Goal: Task Accomplishment & Management: Manage account settings

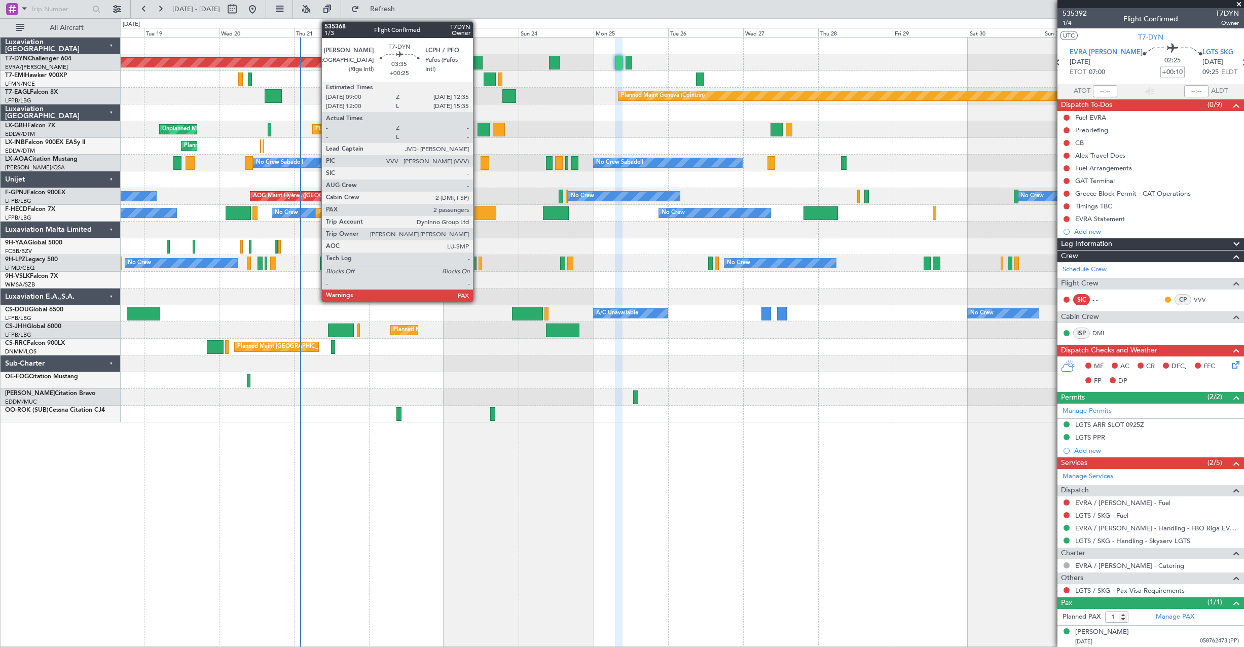
click at [477, 61] on div at bounding box center [477, 63] width 12 height 14
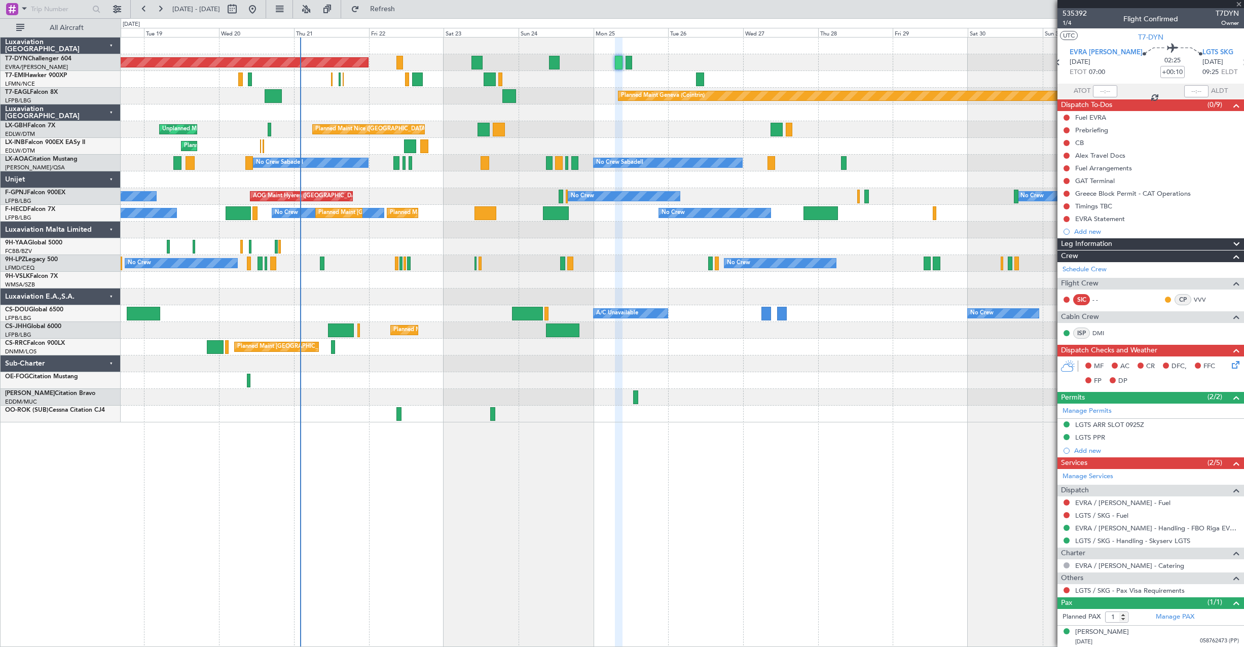
type input "+00:25"
type input "3"
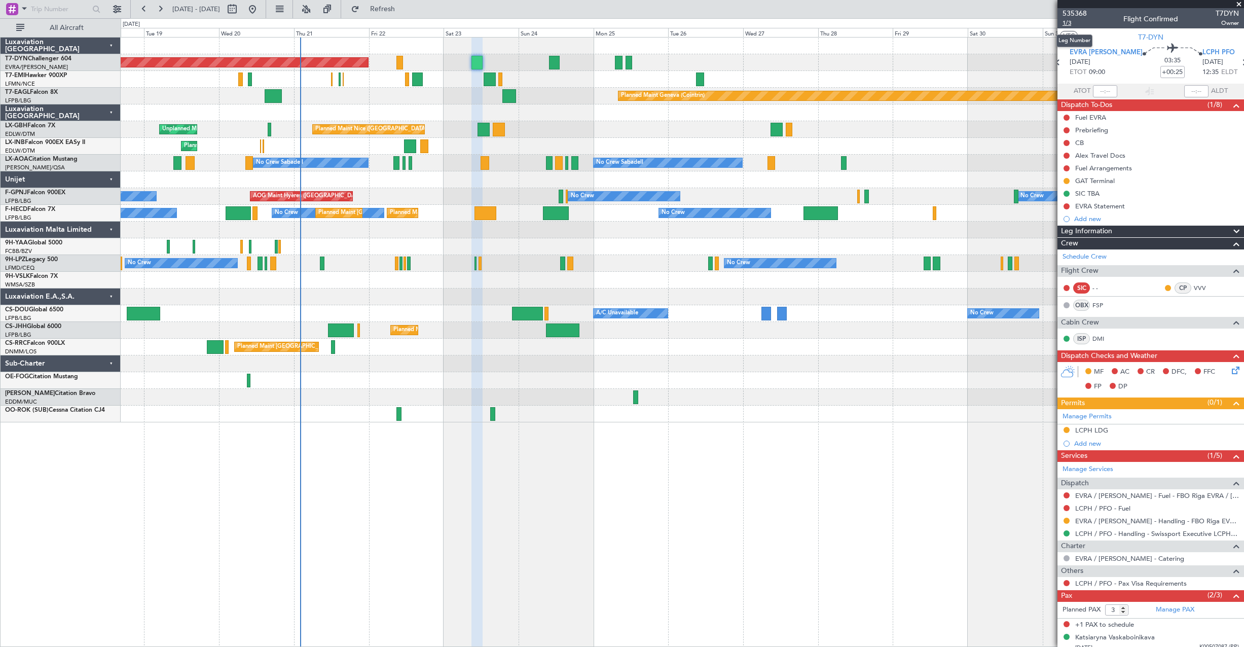
click at [1073, 22] on span "1/3" at bounding box center [1074, 23] width 24 height 9
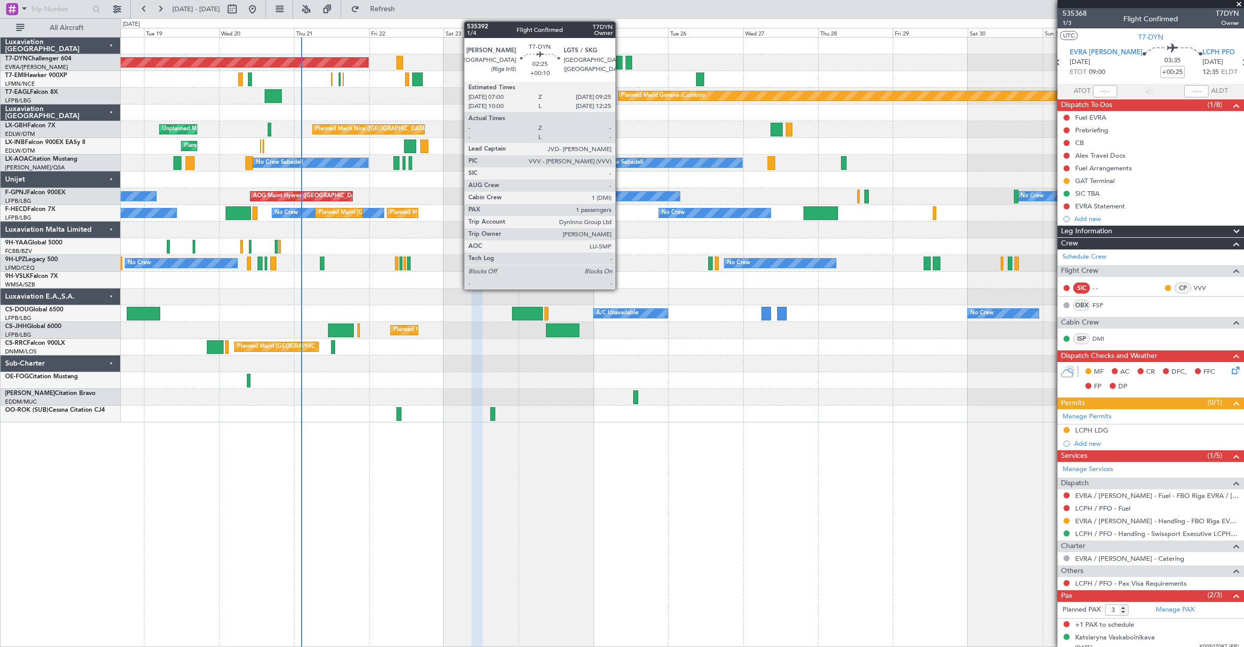
click at [620, 58] on div at bounding box center [619, 63] width 8 height 14
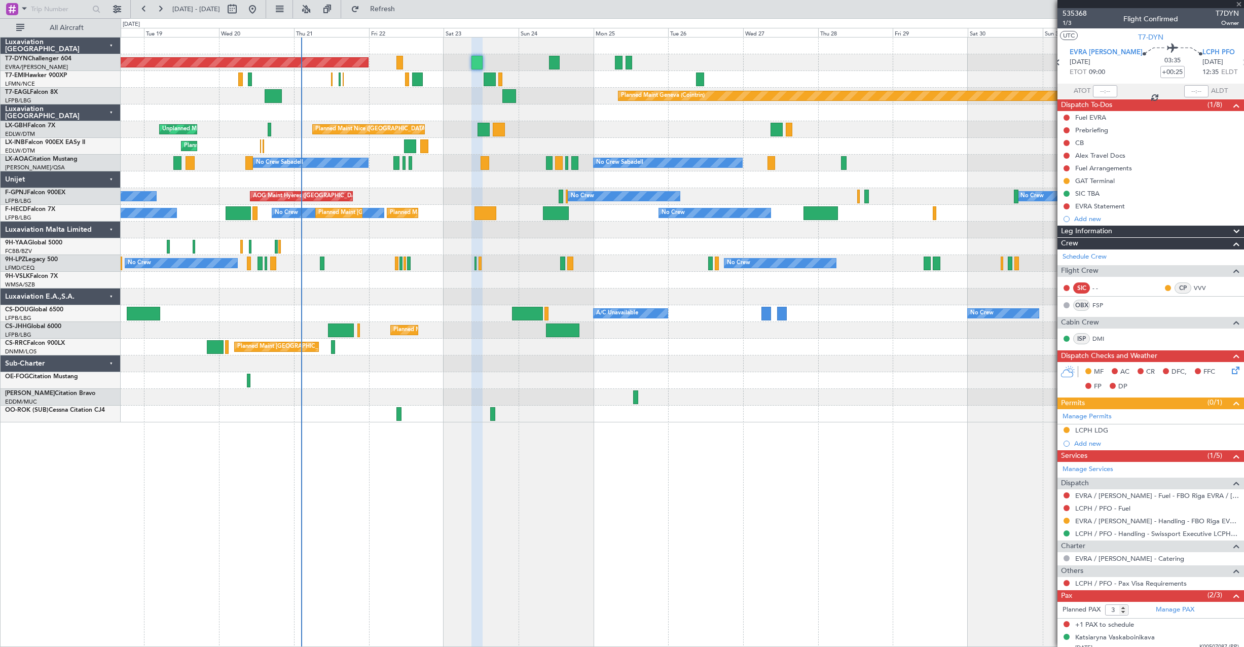
type input "+00:10"
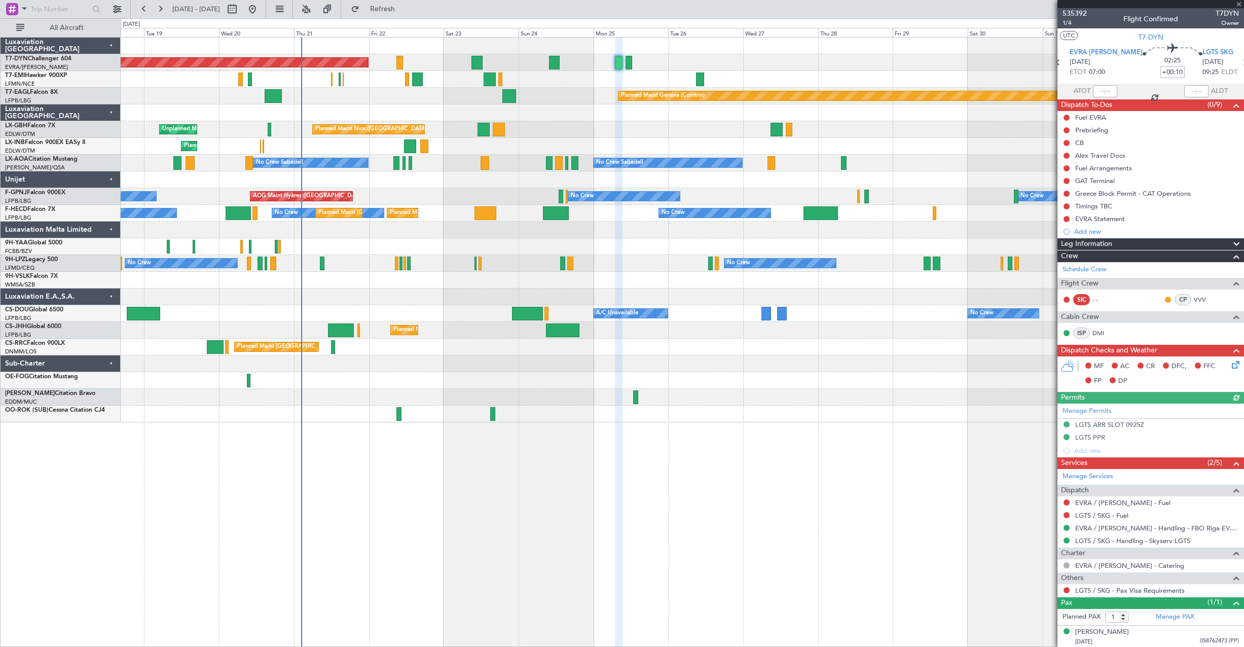
scroll to position [1, 0]
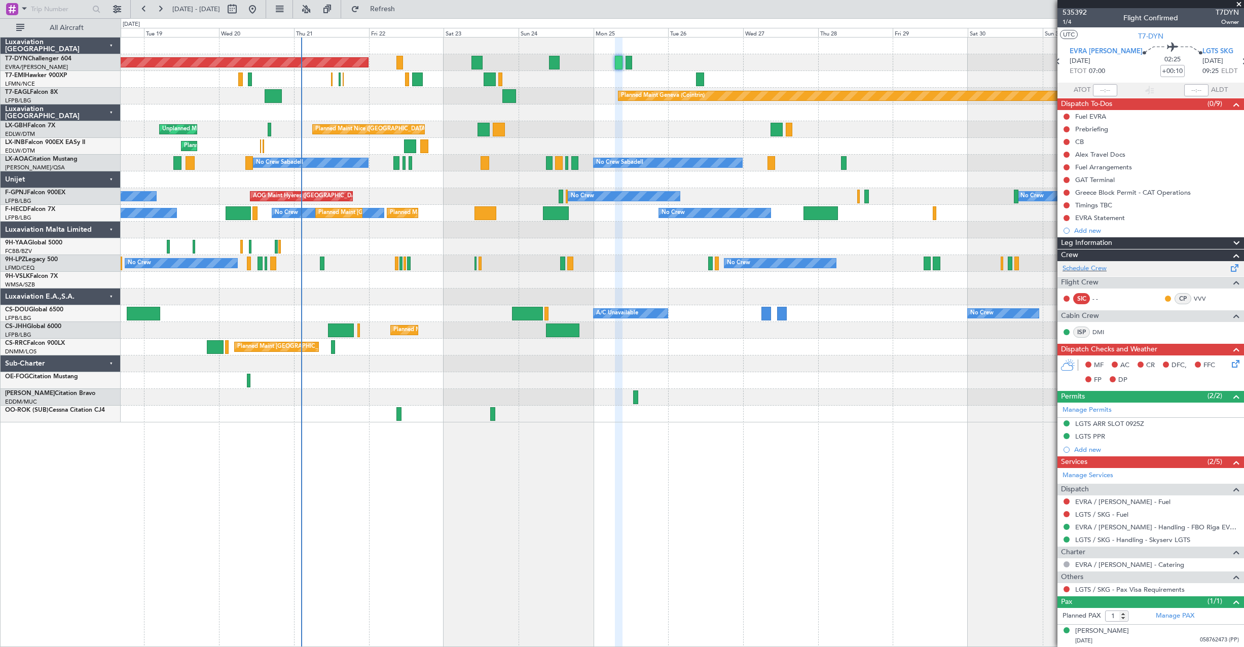
click at [1174, 270] on div "Schedule Crew" at bounding box center [1150, 268] width 187 height 15
click at [1179, 617] on link "Manage PAX" at bounding box center [1175, 616] width 39 height 10
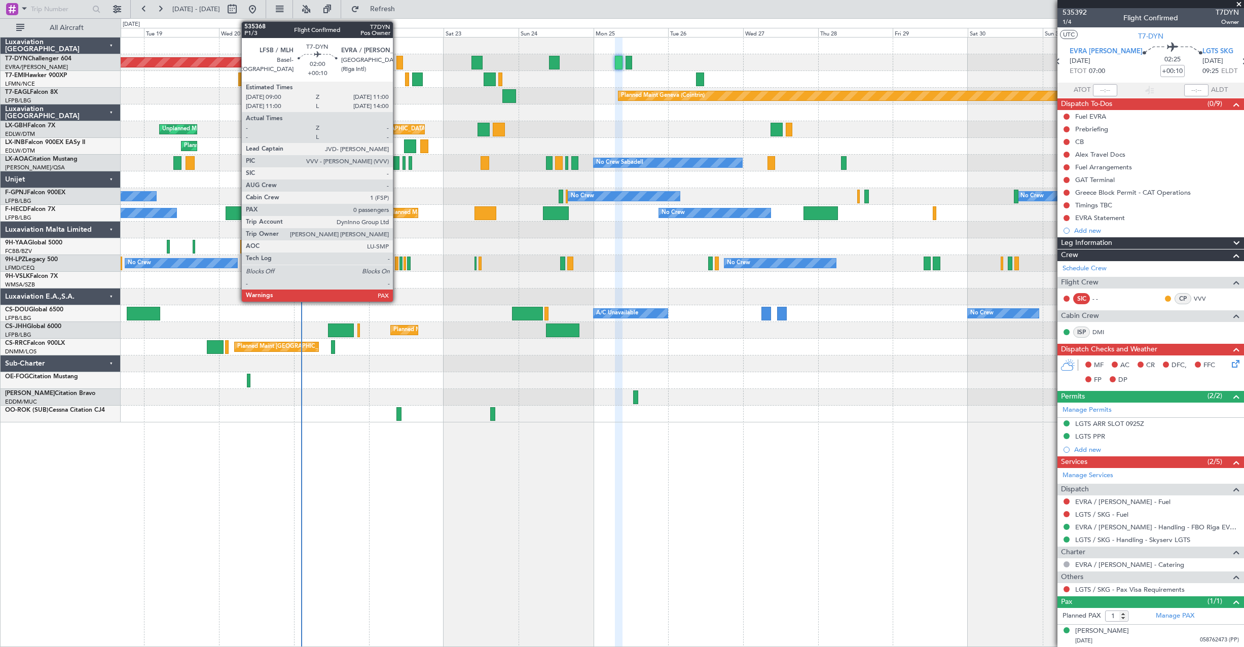
click at [397, 64] on div at bounding box center [399, 63] width 7 height 14
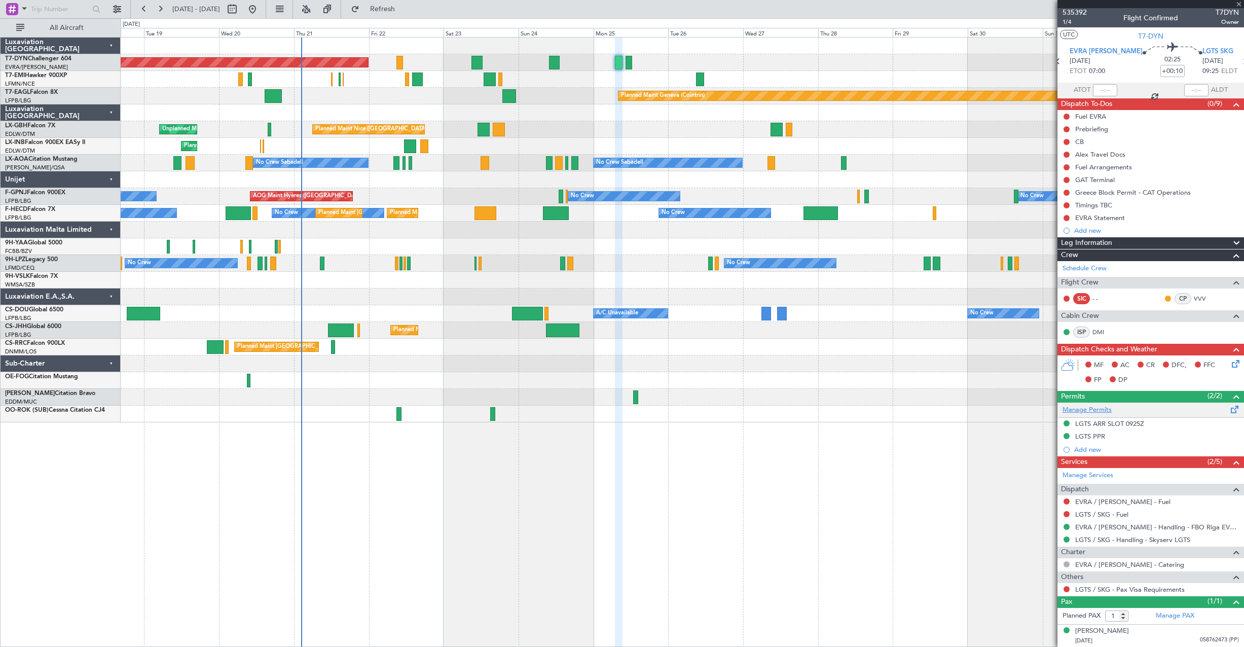
type input "0"
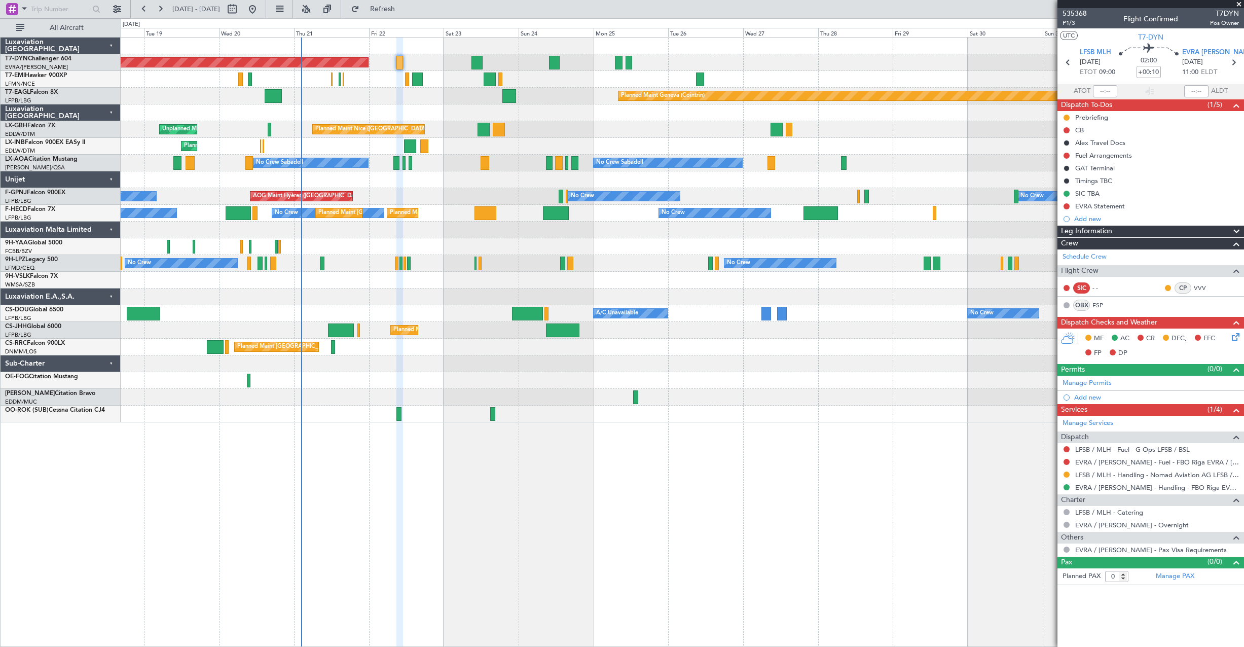
click at [1232, 339] on icon at bounding box center [1234, 335] width 8 height 8
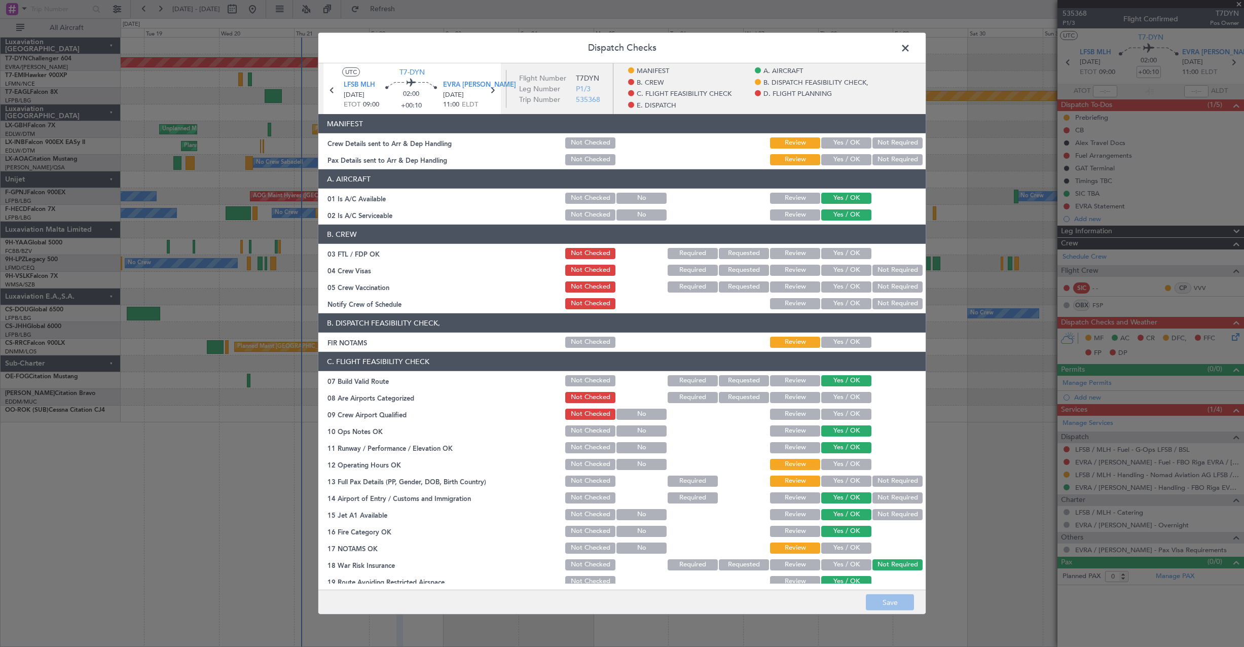
click at [842, 142] on button "Yes / OK" at bounding box center [846, 142] width 50 height 11
click at [842, 159] on button "Yes / OK" at bounding box center [846, 159] width 50 height 11
click at [888, 608] on button "Save" at bounding box center [890, 602] width 48 height 16
click at [910, 49] on span at bounding box center [910, 51] width 0 height 20
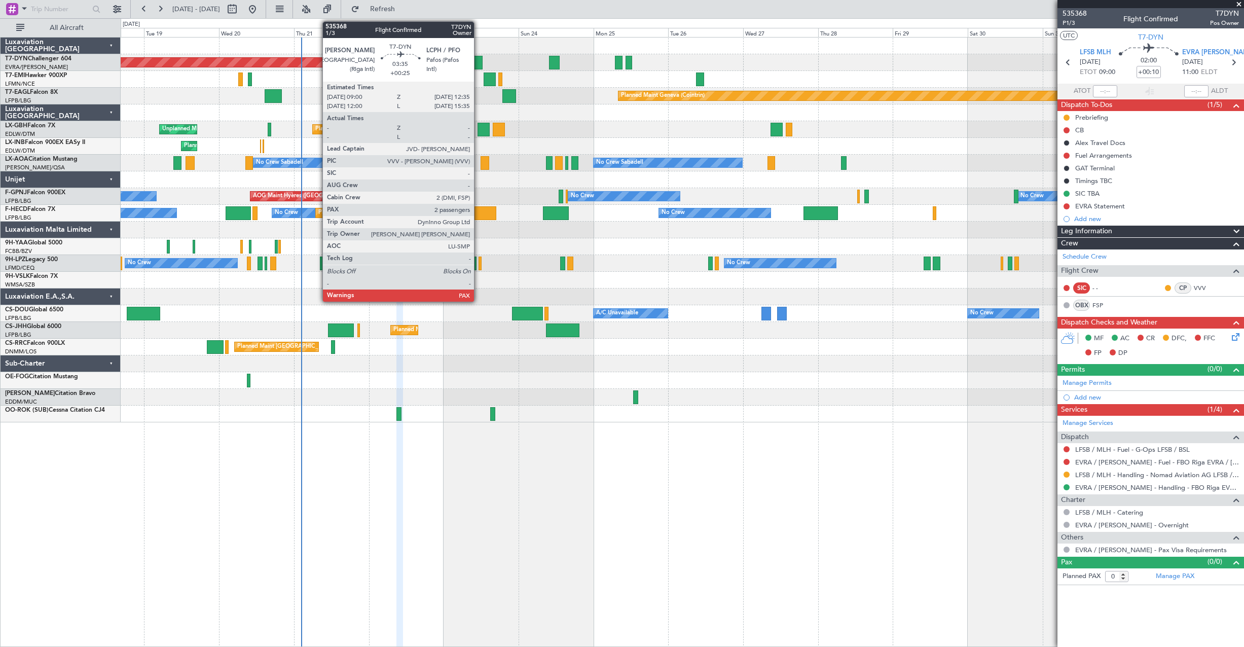
click at [478, 58] on div at bounding box center [477, 63] width 12 height 14
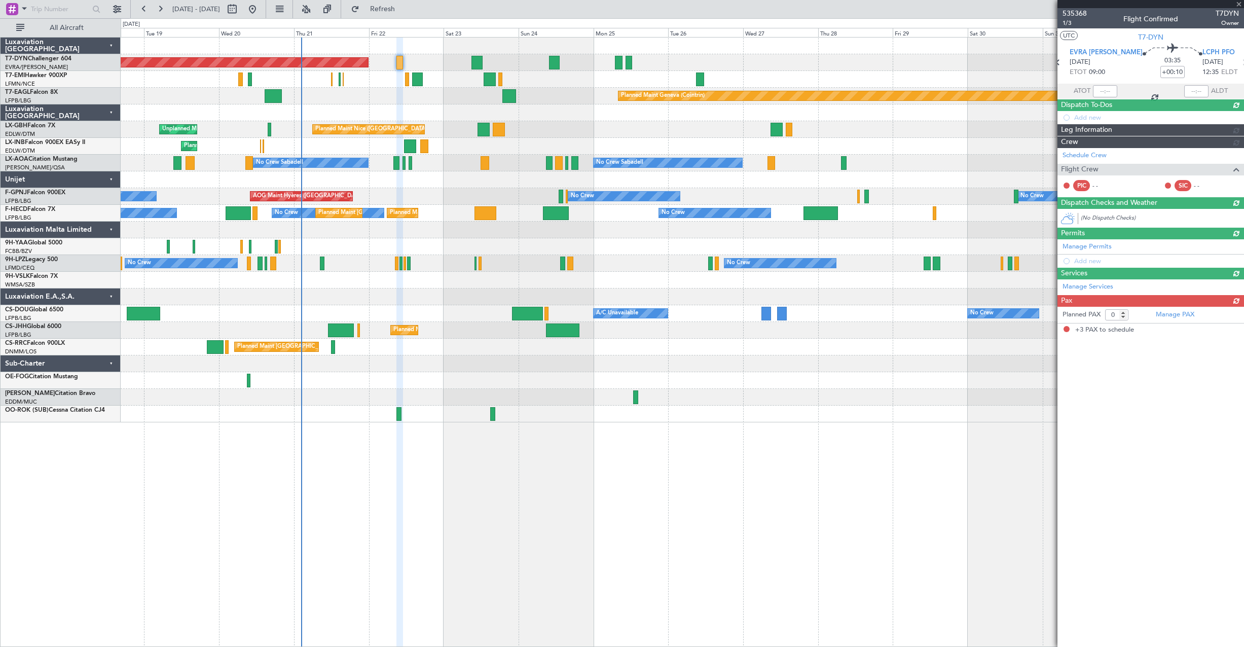
type input "+00:25"
type input "3"
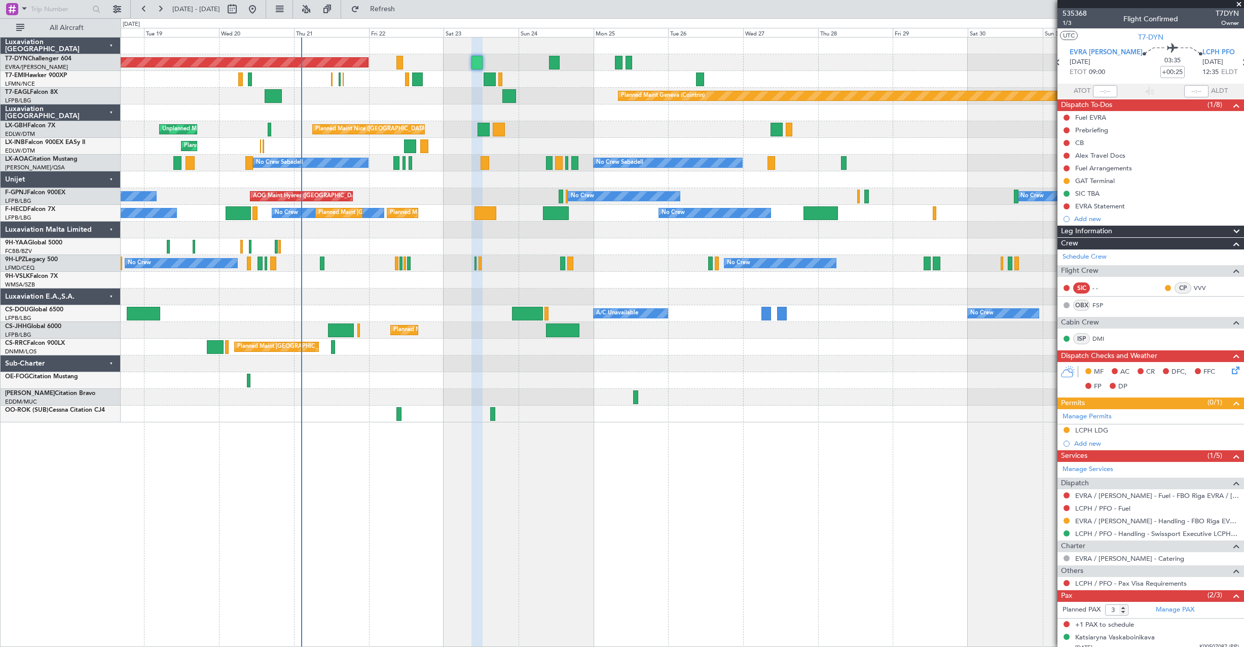
click at [1230, 371] on icon at bounding box center [1234, 368] width 8 height 8
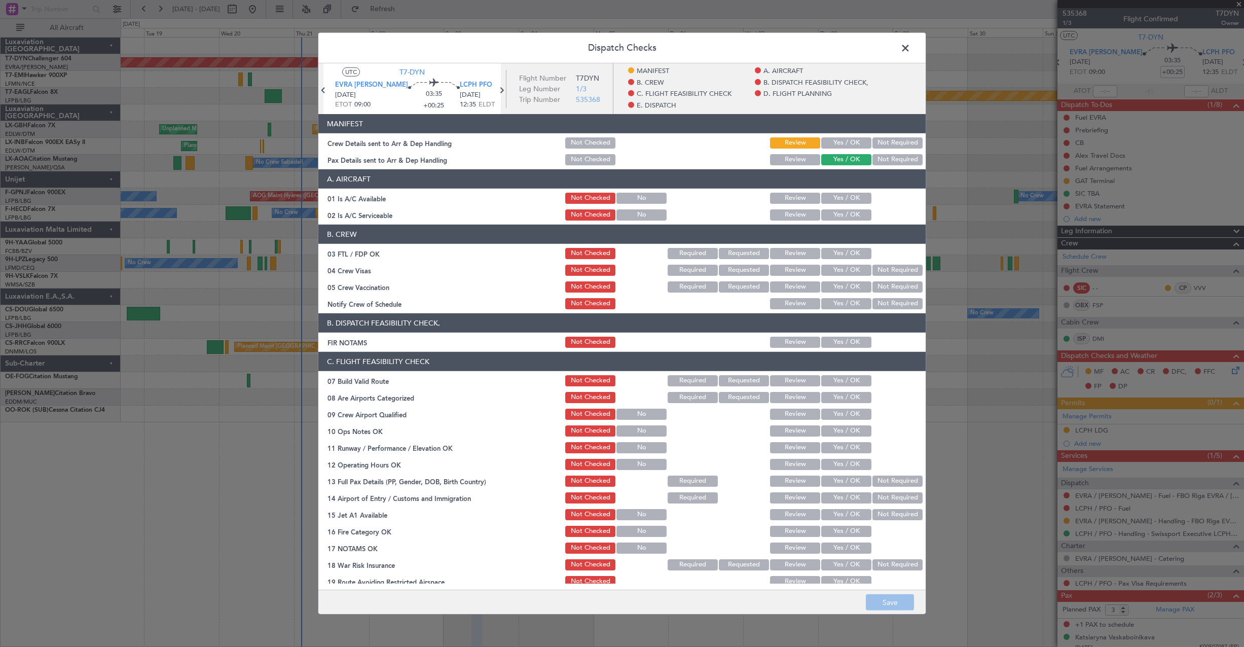
click at [827, 139] on button "Yes / OK" at bounding box center [846, 142] width 50 height 11
click at [899, 603] on button "Save" at bounding box center [890, 602] width 48 height 16
click at [910, 45] on span at bounding box center [910, 51] width 0 height 20
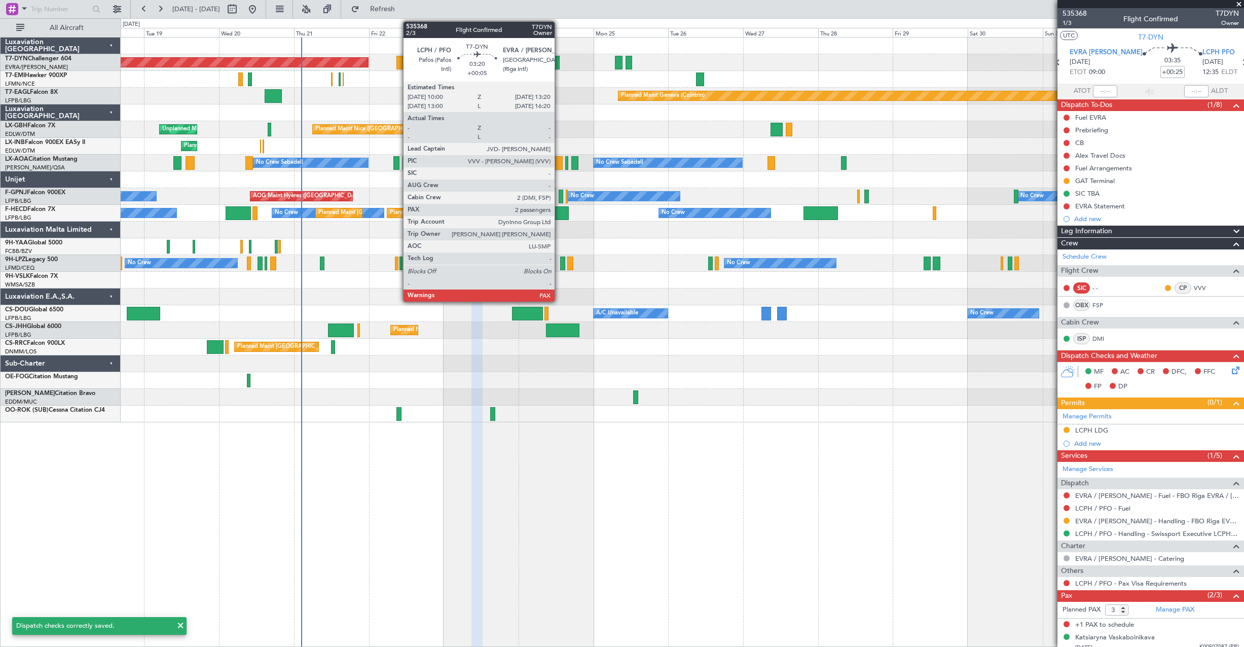
click at [559, 63] on div at bounding box center [554, 63] width 11 height 14
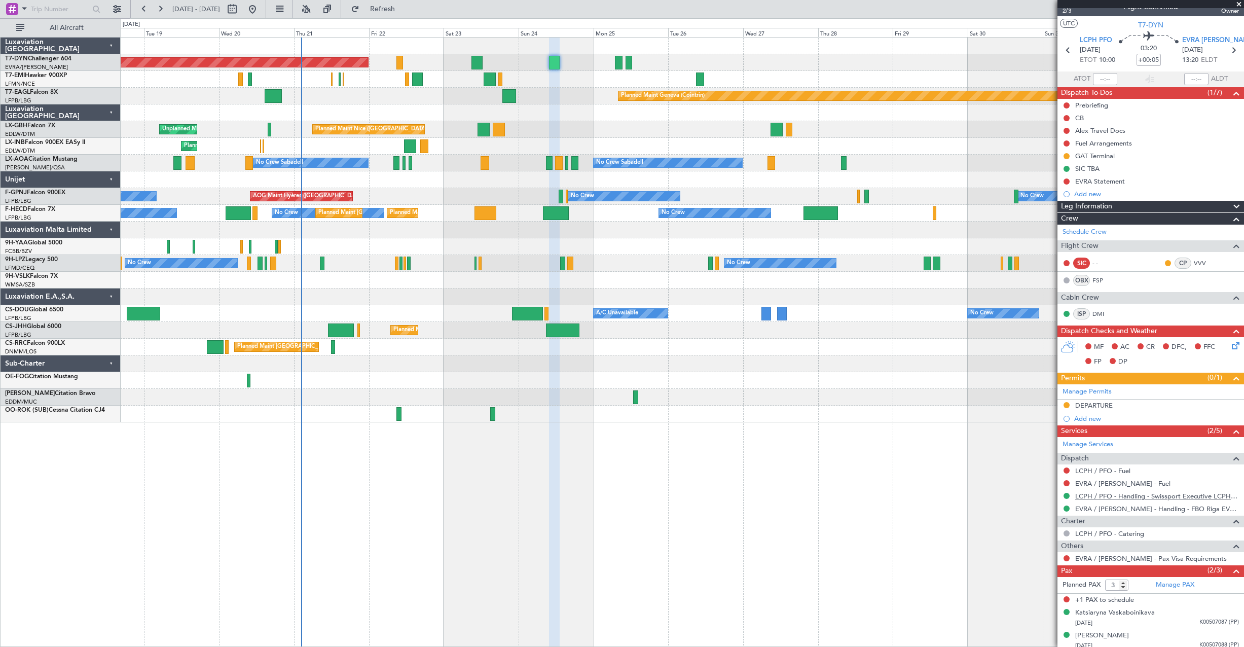
scroll to position [17, 0]
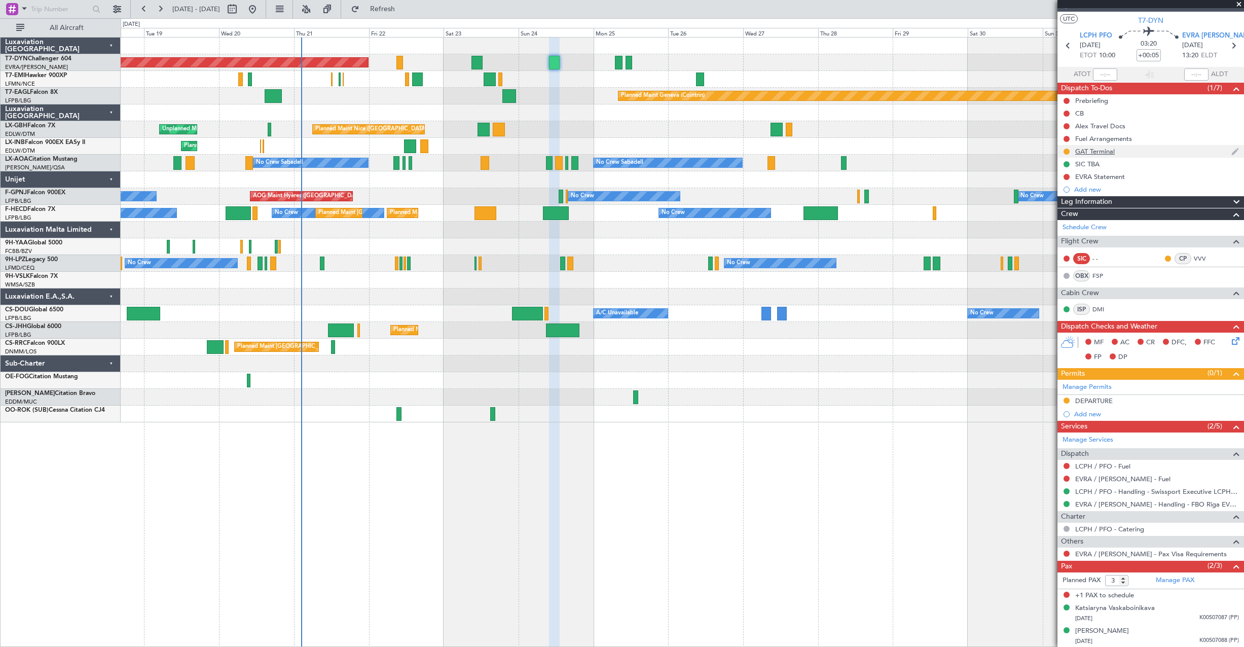
click at [1136, 152] on div "GAT Terminal" at bounding box center [1150, 151] width 187 height 13
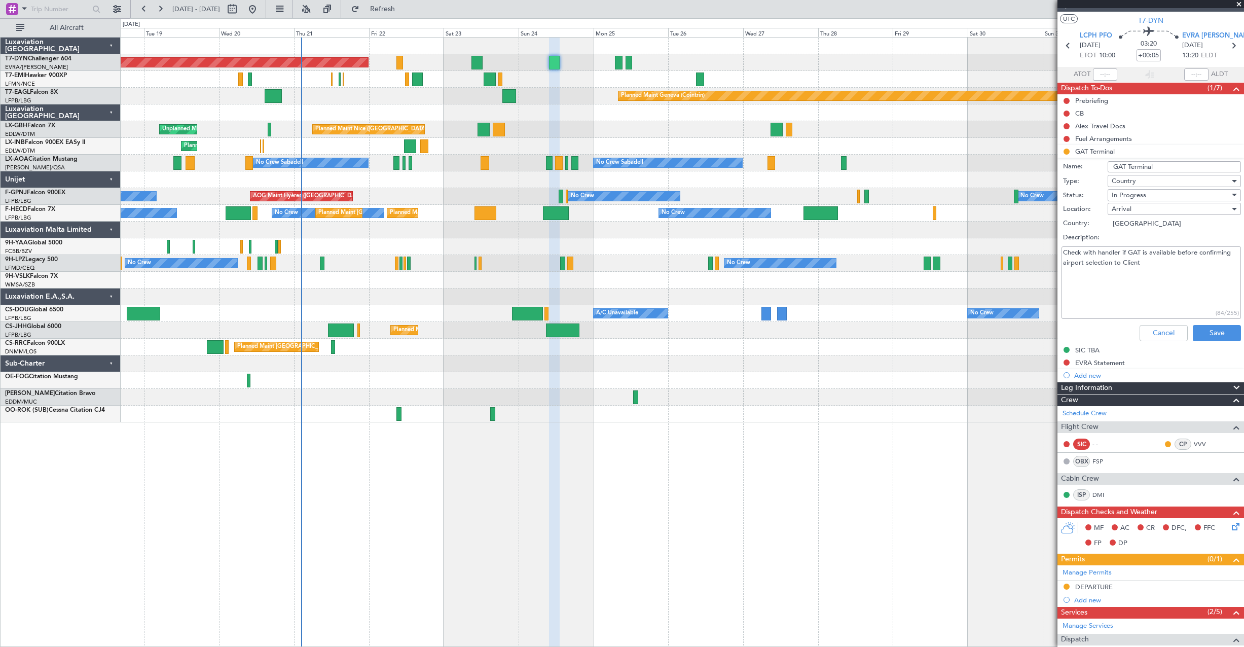
click at [1068, 152] on li "GAT Terminal Name: GAT Terminal Type: Country Status: In Progress Location: Arr…" at bounding box center [1150, 245] width 187 height 200
click at [1067, 151] on li "GAT Terminal Name: GAT Terminal Type: Country Status: In Progress Location: Arr…" at bounding box center [1150, 245] width 187 height 200
click at [1139, 196] on span "In Progress" at bounding box center [1128, 195] width 34 height 9
click at [398, 60] on div at bounding box center [622, 323] width 1244 height 647
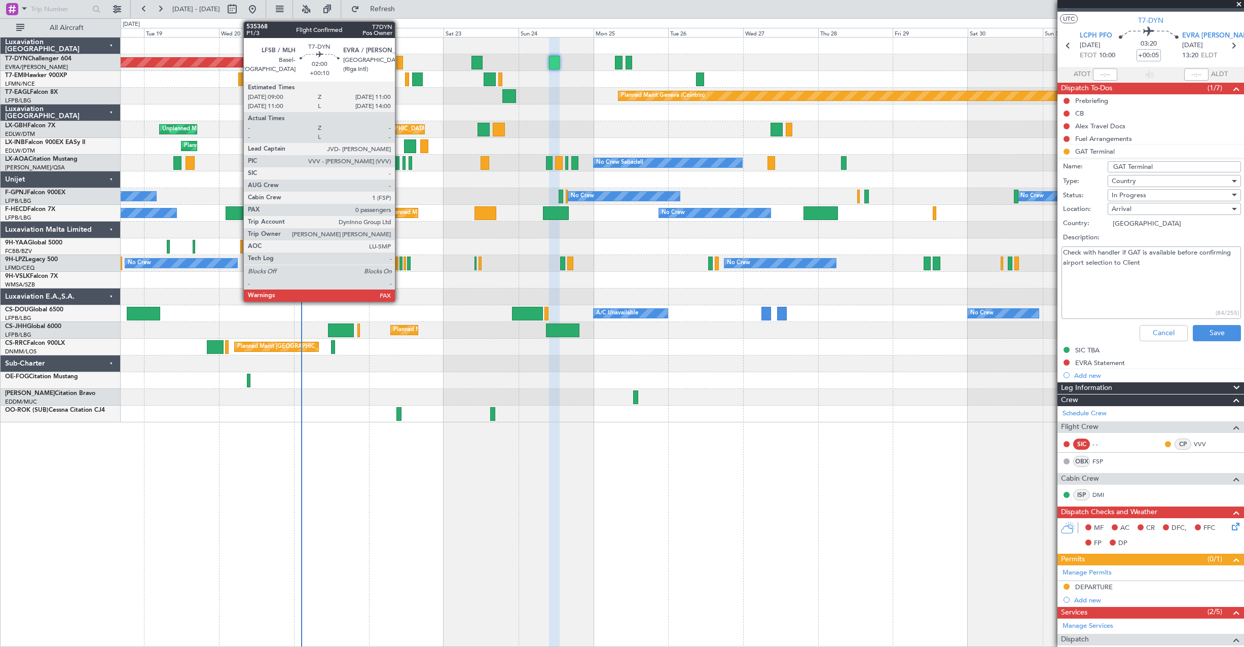
click at [399, 60] on div at bounding box center [399, 63] width 7 height 14
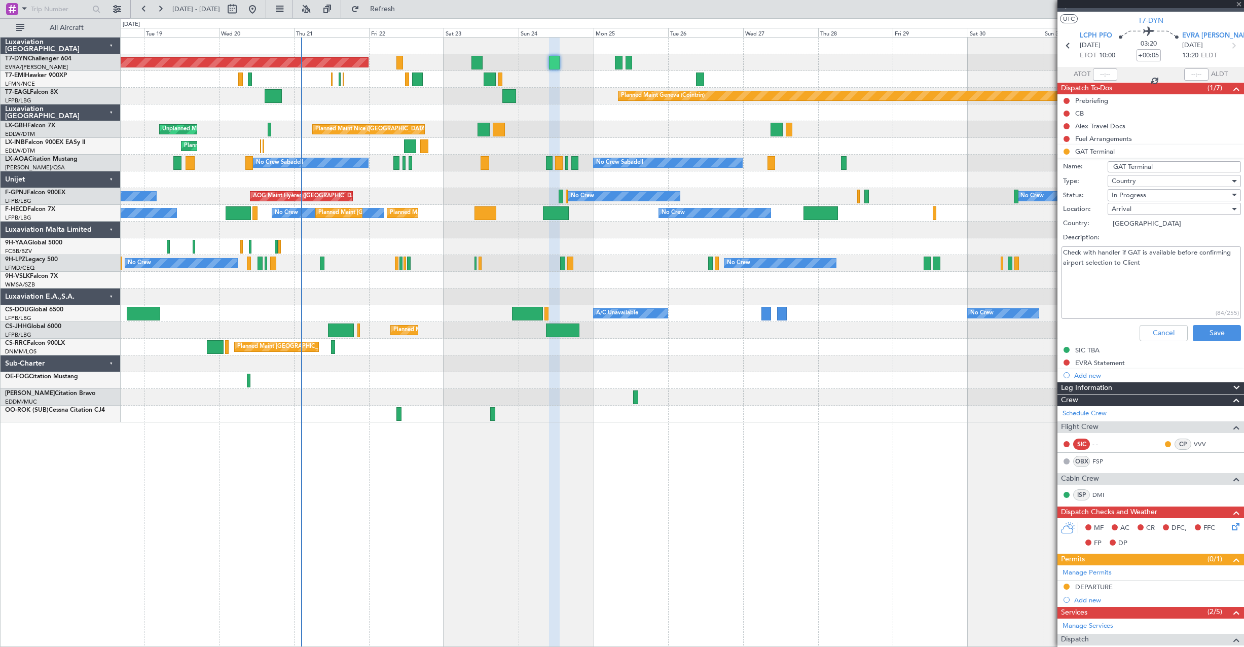
type input "+00:10"
type input "0"
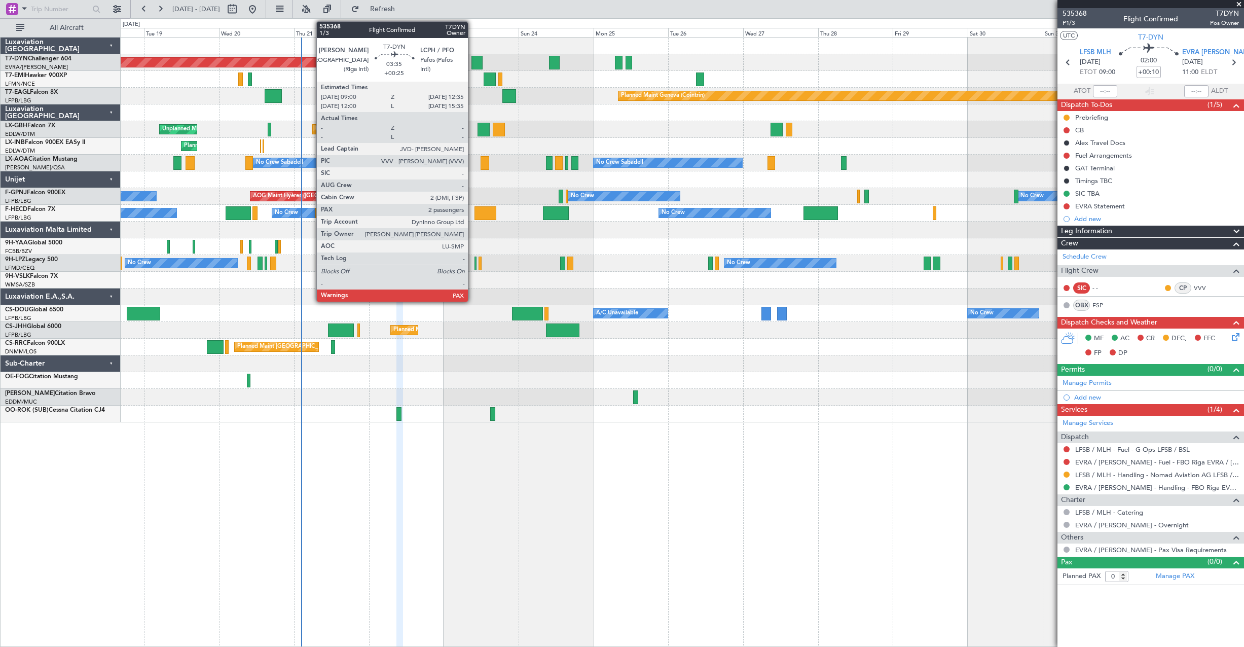
click at [472, 64] on div at bounding box center [477, 63] width 12 height 14
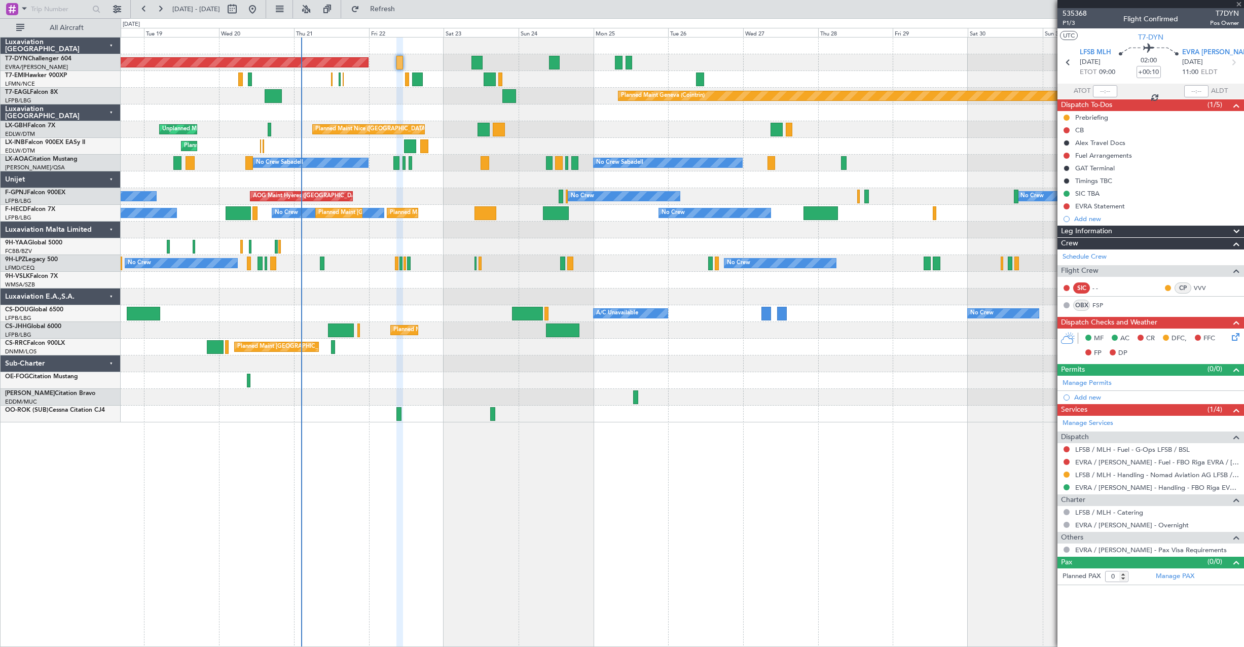
type input "+00:25"
type input "3"
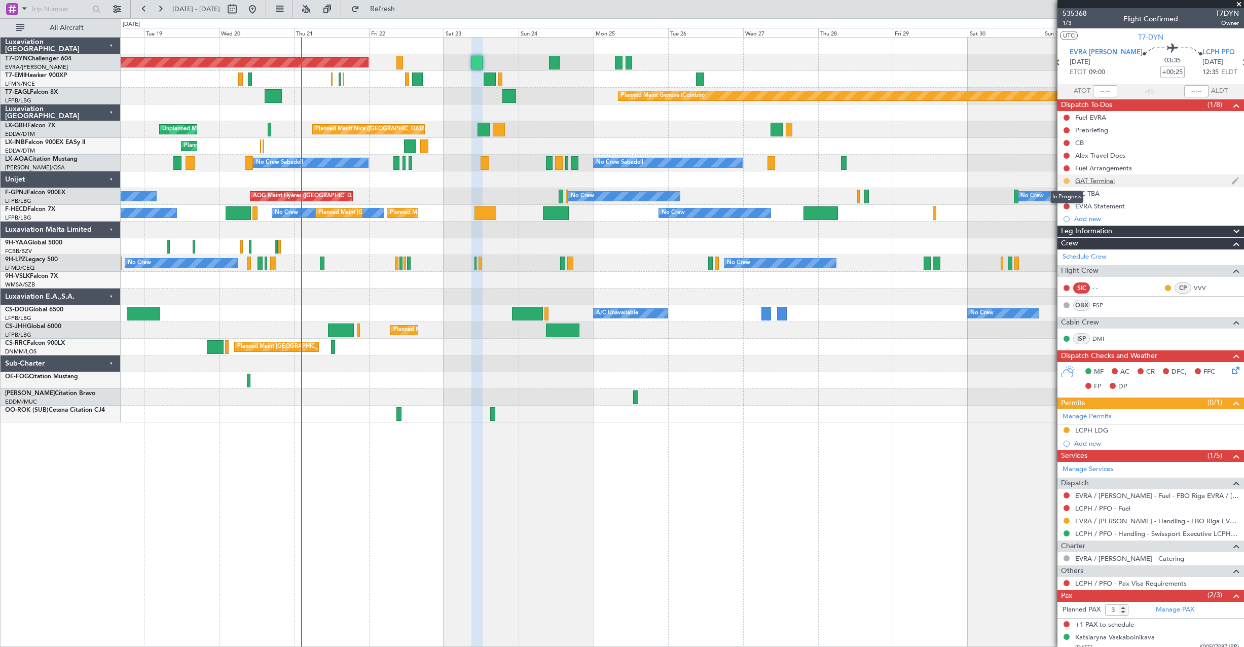
click at [1068, 180] on button at bounding box center [1066, 181] width 6 height 6
click at [1065, 237] on span "Cancelled" at bounding box center [1068, 241] width 29 height 10
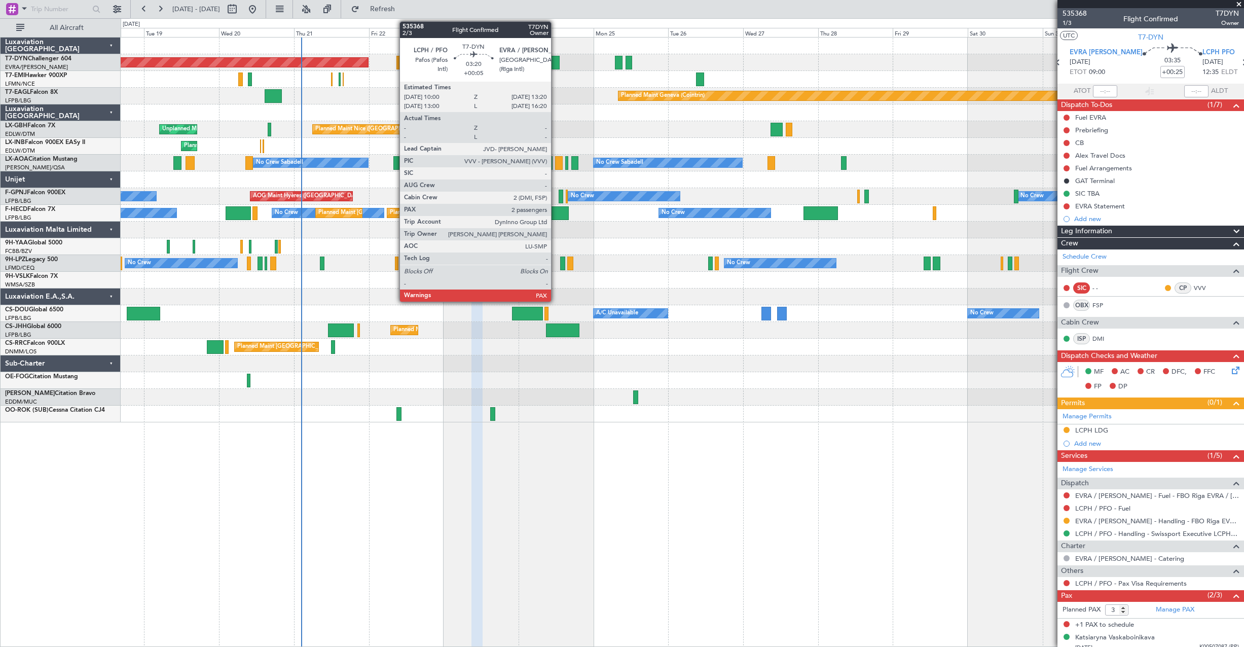
click at [555, 58] on div at bounding box center [554, 63] width 11 height 14
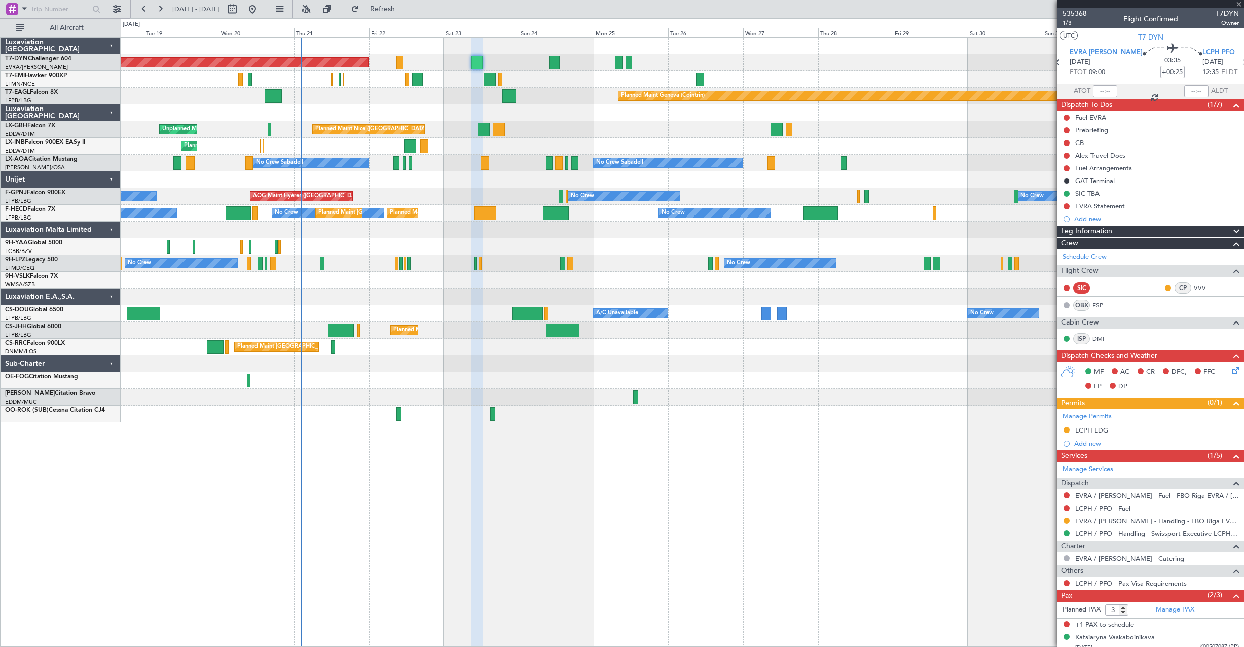
type input "+00:05"
